Goal: Transaction & Acquisition: Purchase product/service

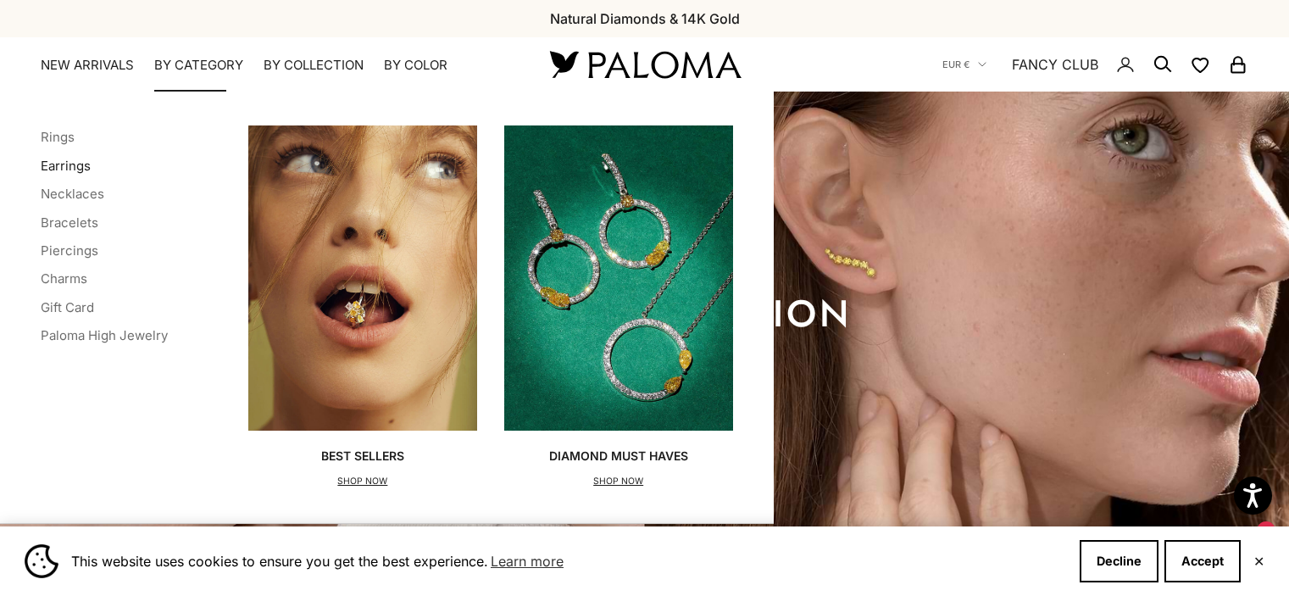
click at [81, 164] on link "Earrings" at bounding box center [66, 166] width 50 height 16
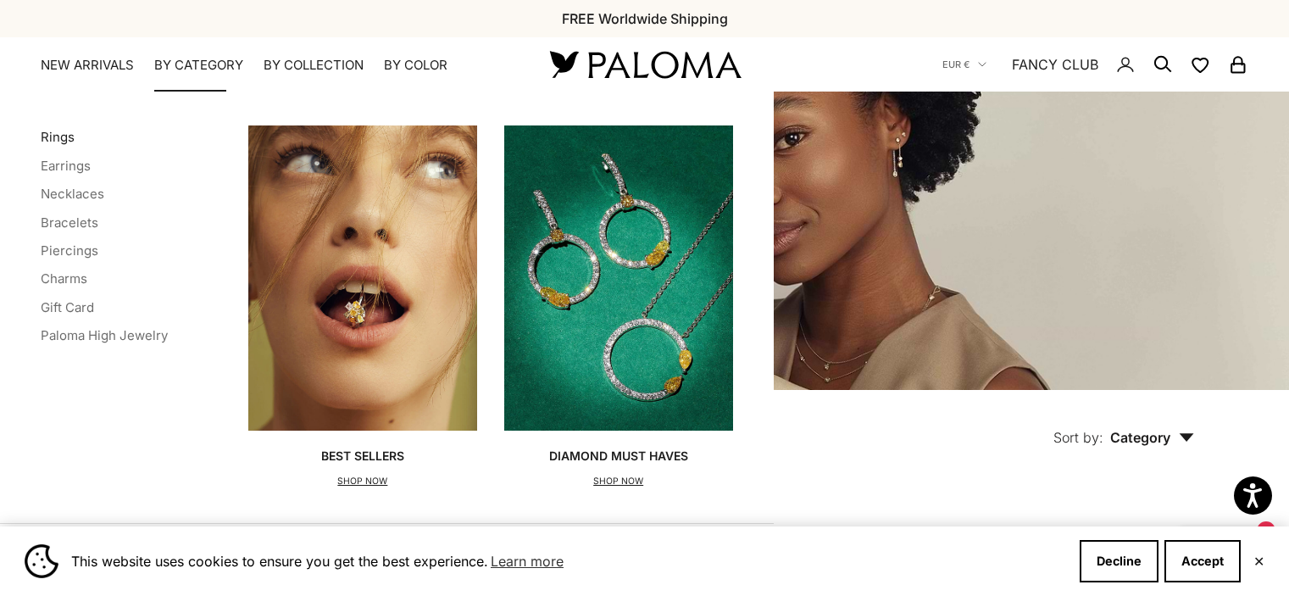
click at [60, 136] on link "Rings" at bounding box center [58, 137] width 34 height 16
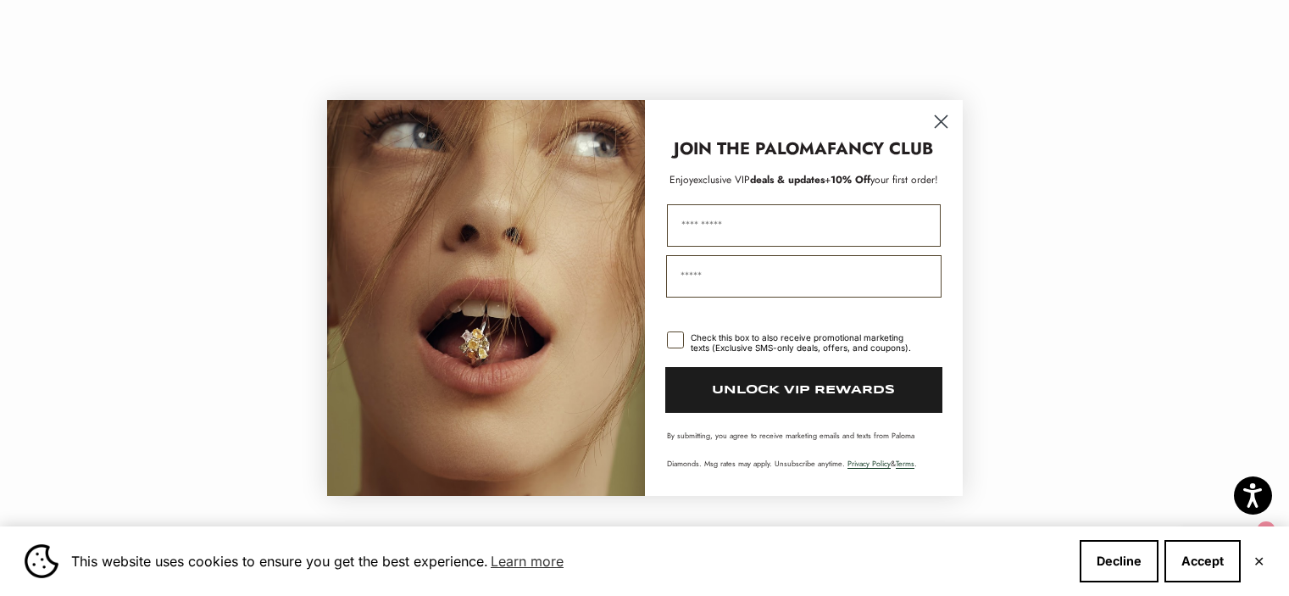
scroll to position [1780, 0]
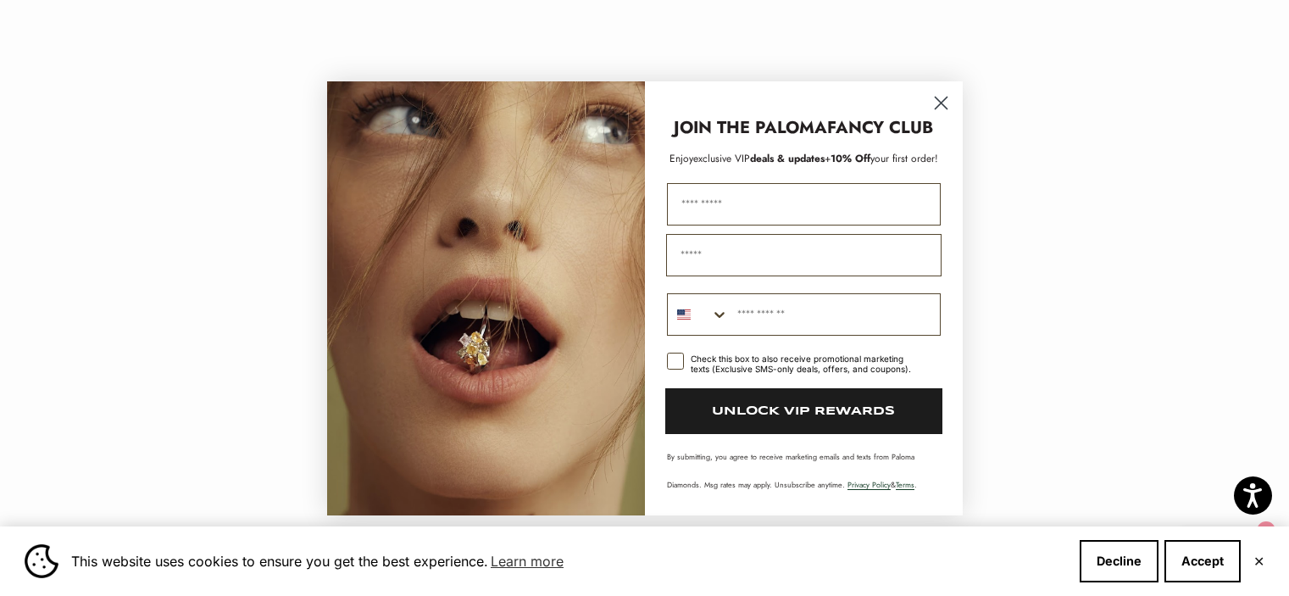
click at [939, 101] on icon "Close dialog" at bounding box center [941, 103] width 12 height 12
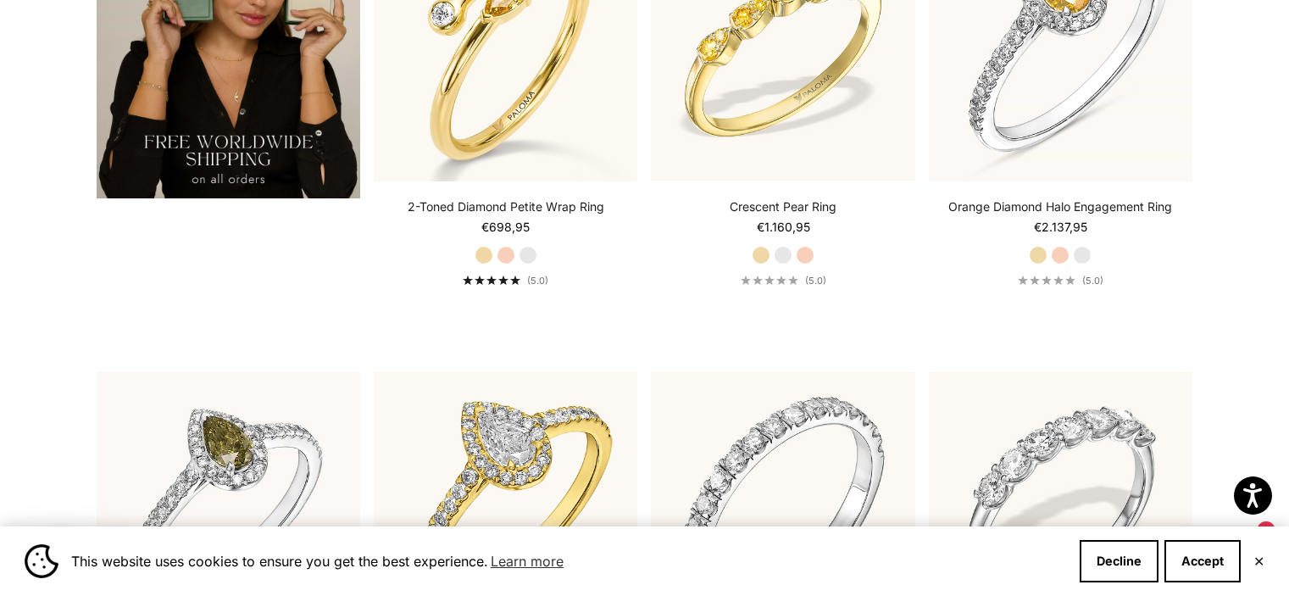
scroll to position [2798, 0]
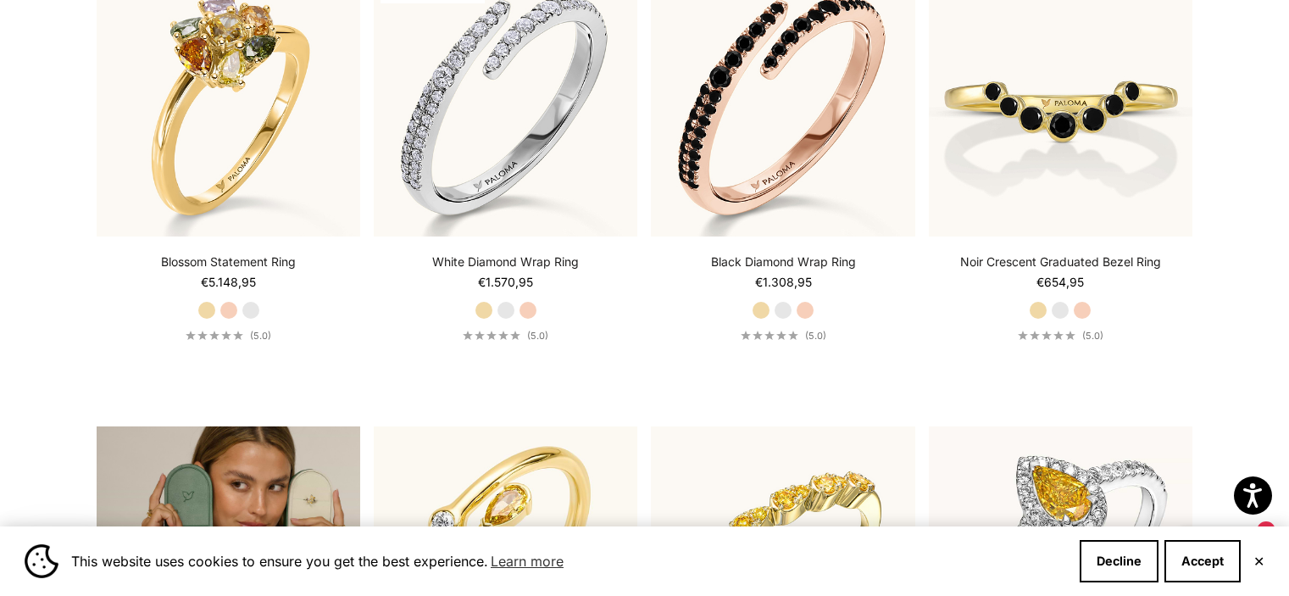
click at [1254, 560] on button "✕" at bounding box center [1259, 561] width 11 height 10
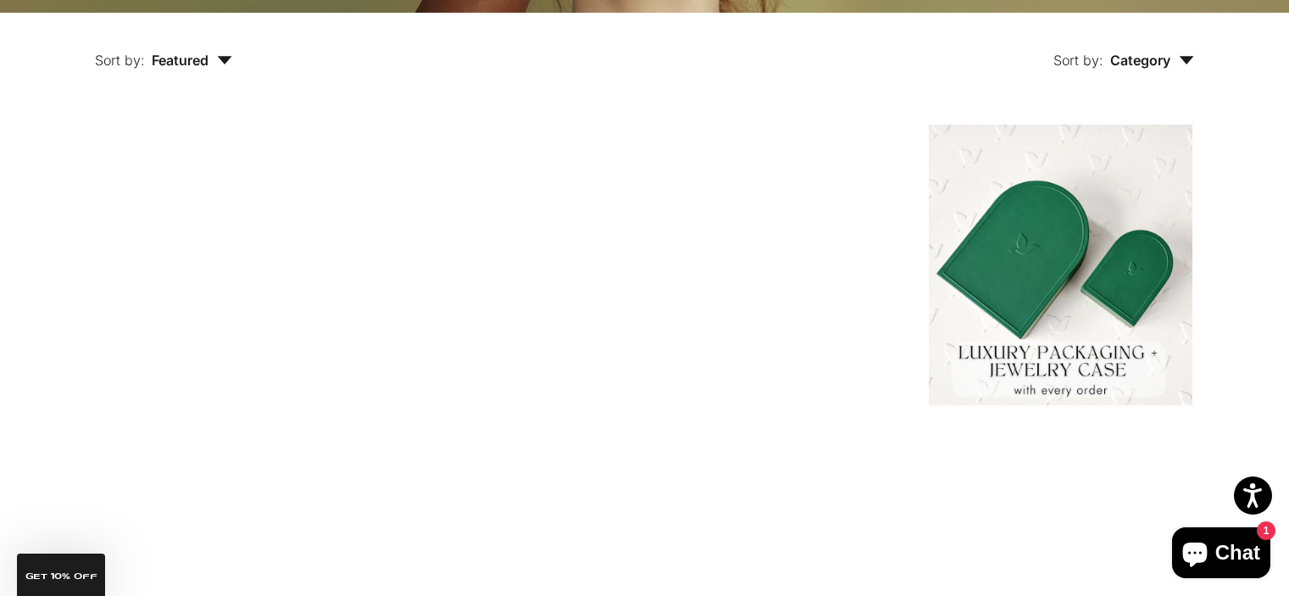
scroll to position [0, 0]
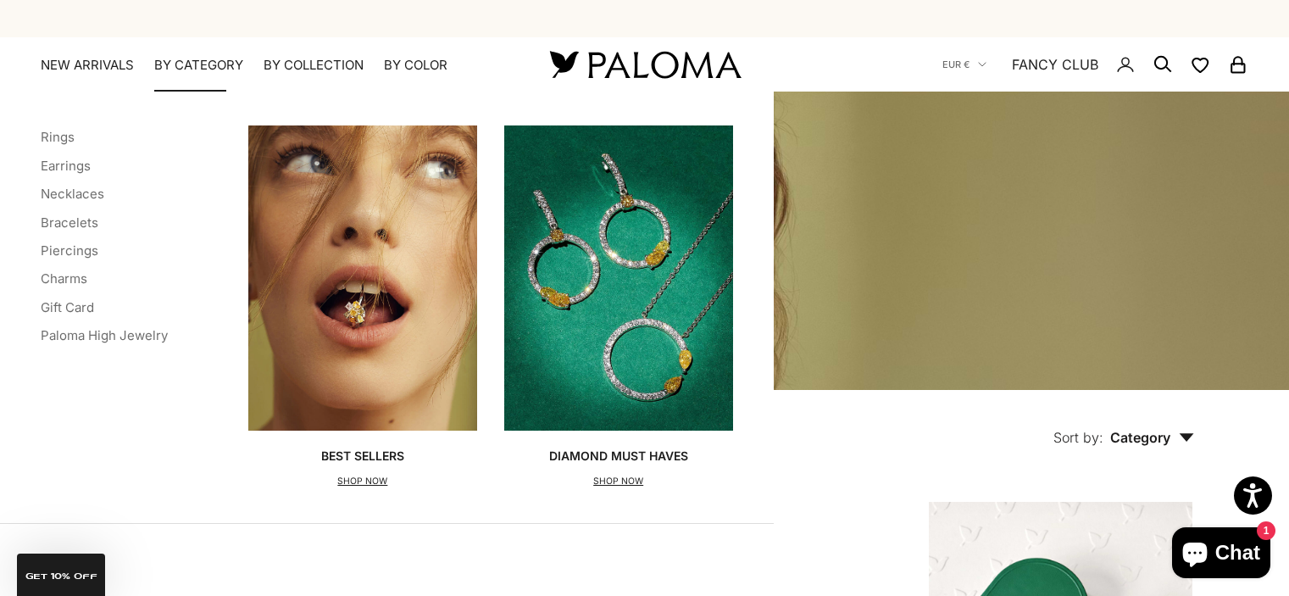
click at [182, 64] on summary "By Category" at bounding box center [198, 65] width 89 height 17
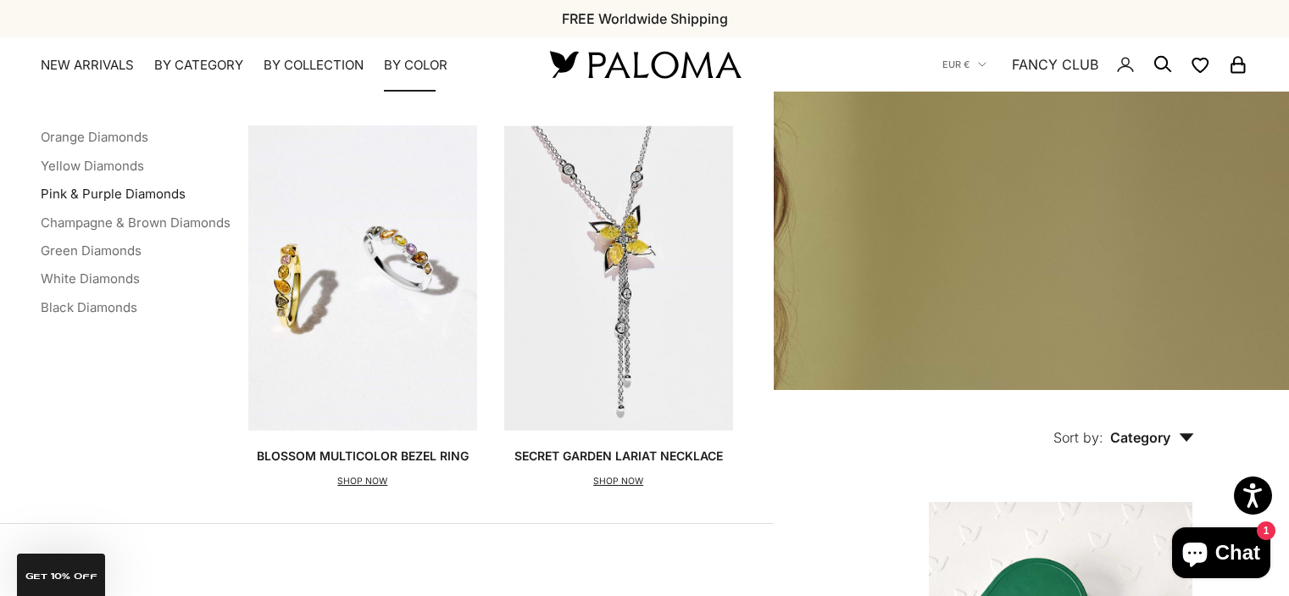
click at [86, 192] on link "Pink & Purple Diamonds" at bounding box center [113, 194] width 145 height 16
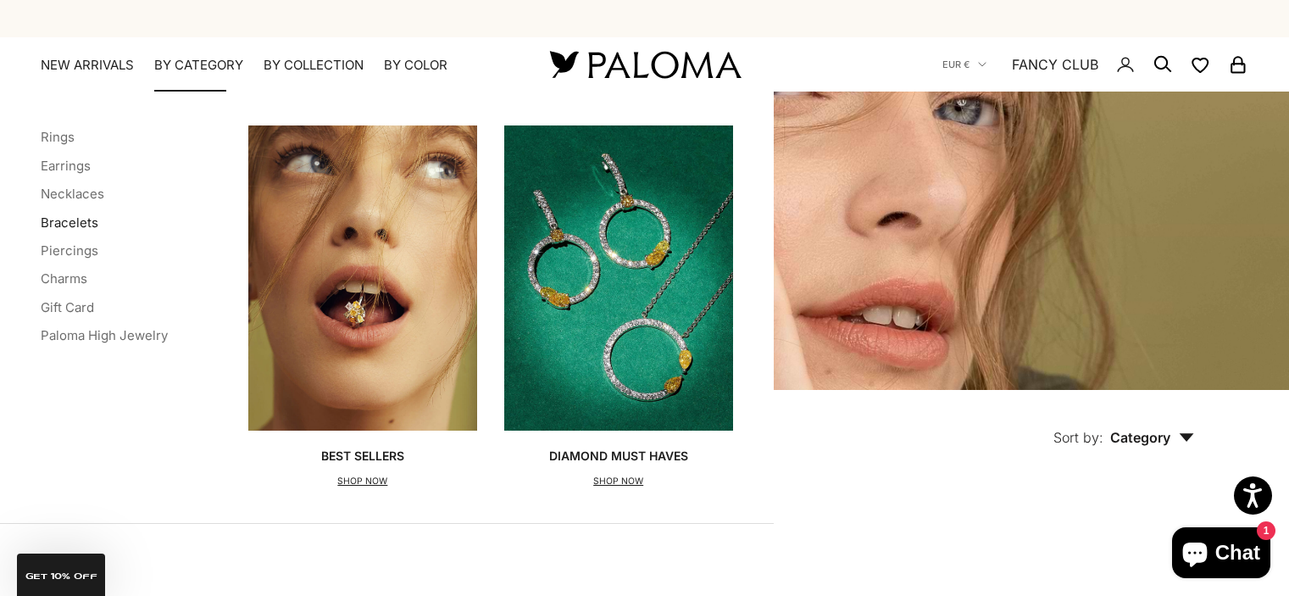
click at [65, 220] on link "Bracelets" at bounding box center [70, 222] width 58 height 16
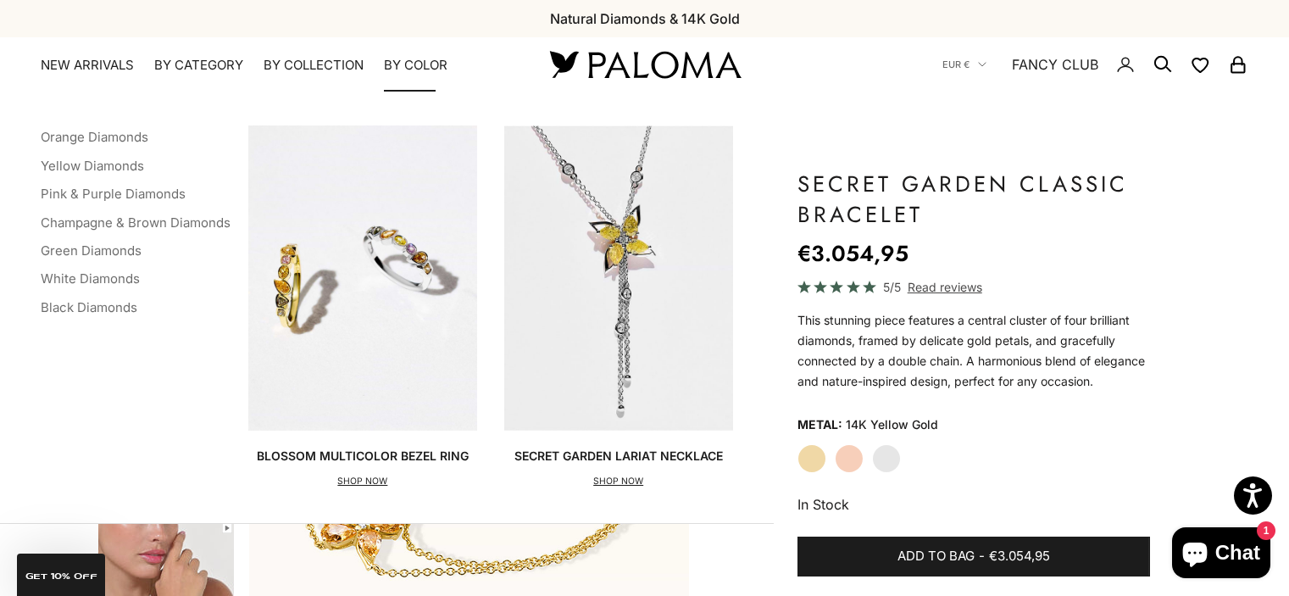
click at [140, 426] on div "Colors Orange Diamonds Yellow Diamonds Pink & Purple Diamonds Champagne & Brown…" at bounding box center [387, 308] width 774 height 432
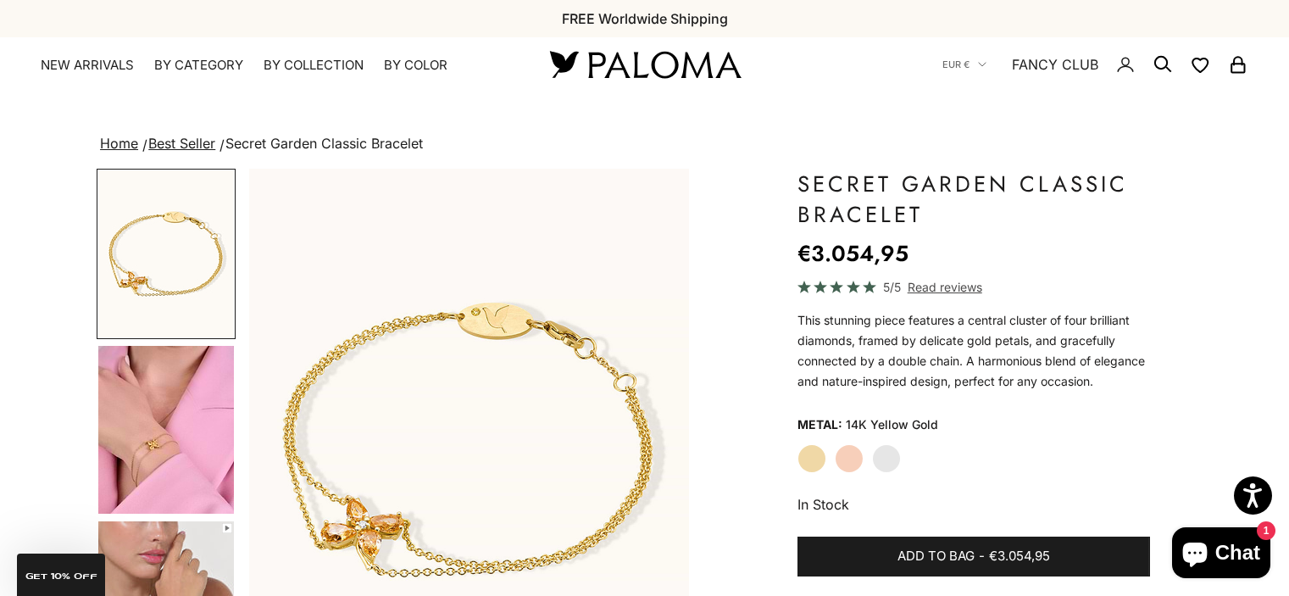
click at [167, 416] on img "Go to item 4" at bounding box center [166, 430] width 136 height 168
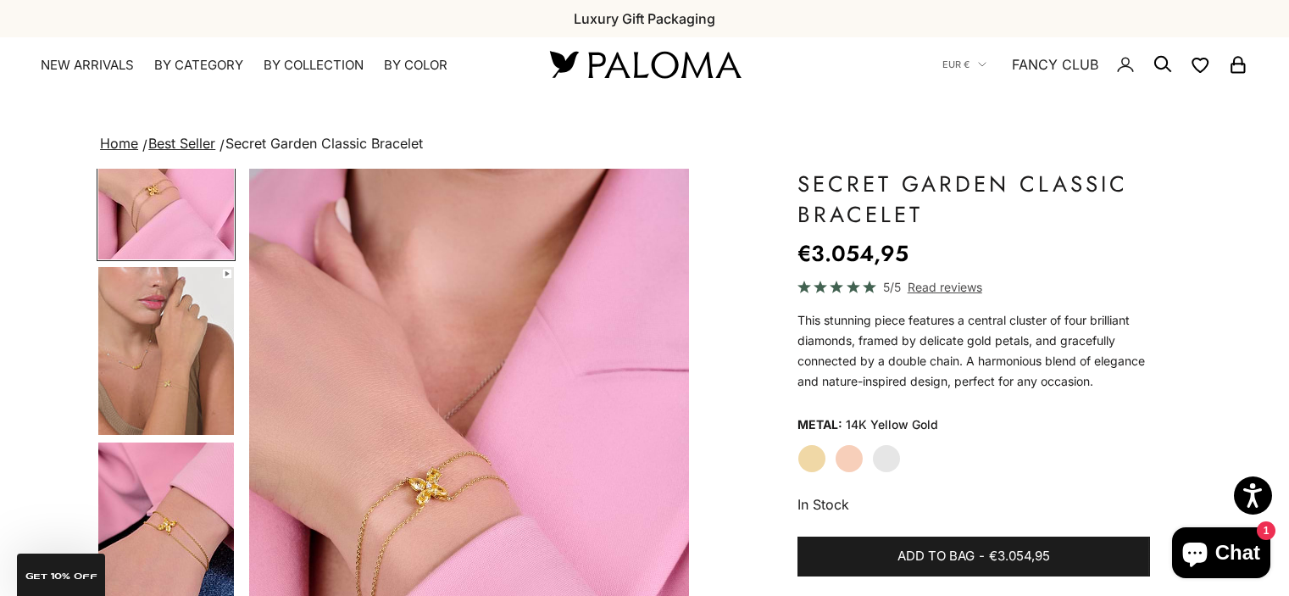
click at [173, 410] on img "Go to item 5" at bounding box center [166, 351] width 136 height 168
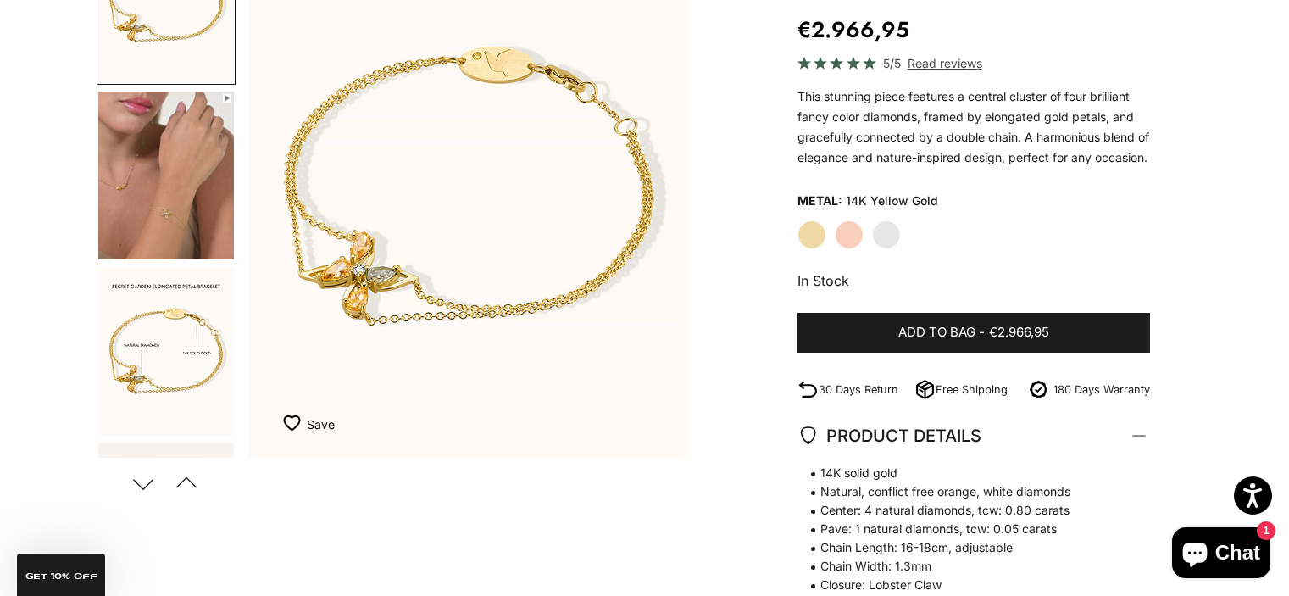
scroll to position [339, 0]
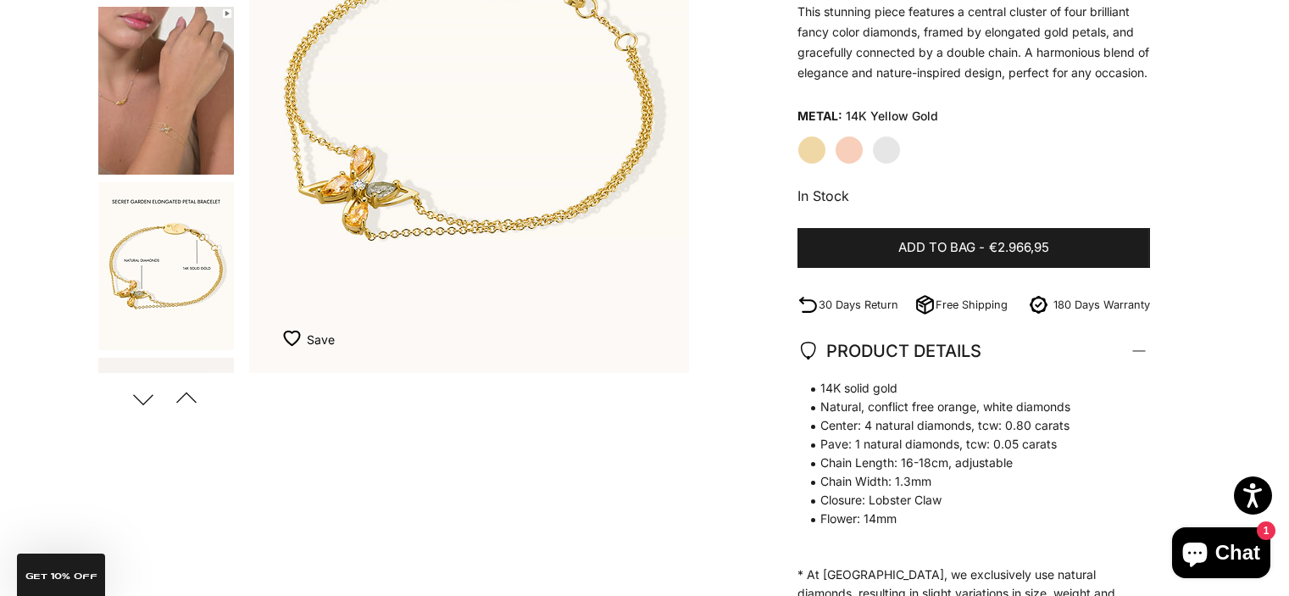
click at [156, 298] on img "Go to item 5" at bounding box center [166, 266] width 136 height 168
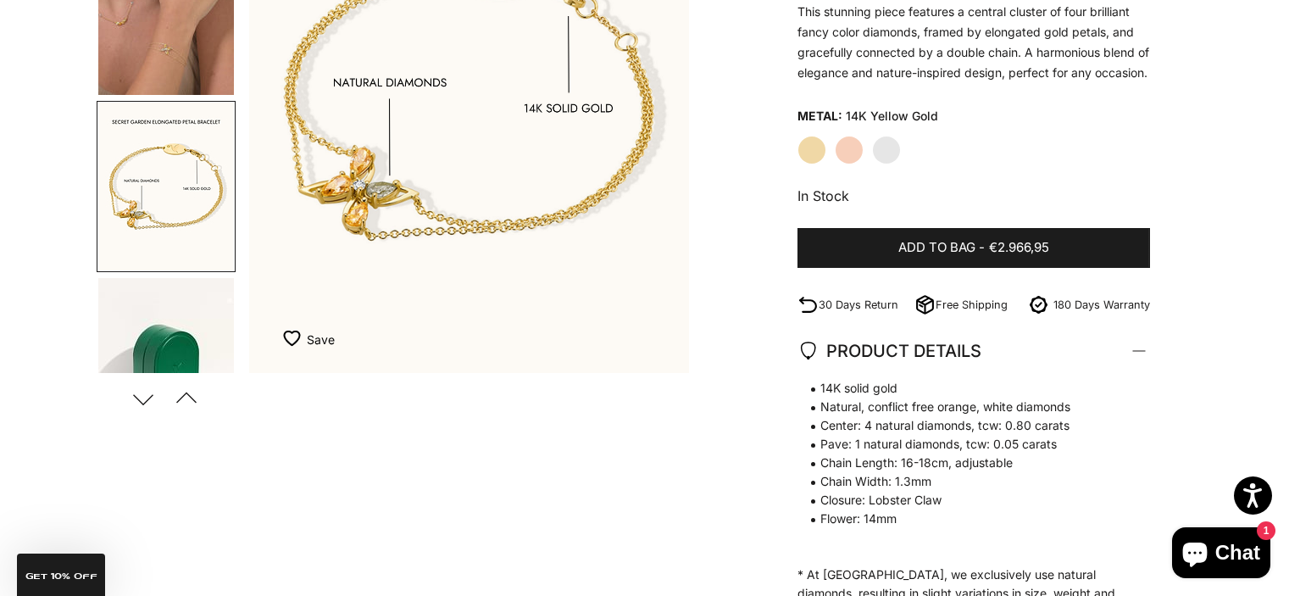
scroll to position [0, 0]
